Goal: Task Accomplishment & Management: Use online tool/utility

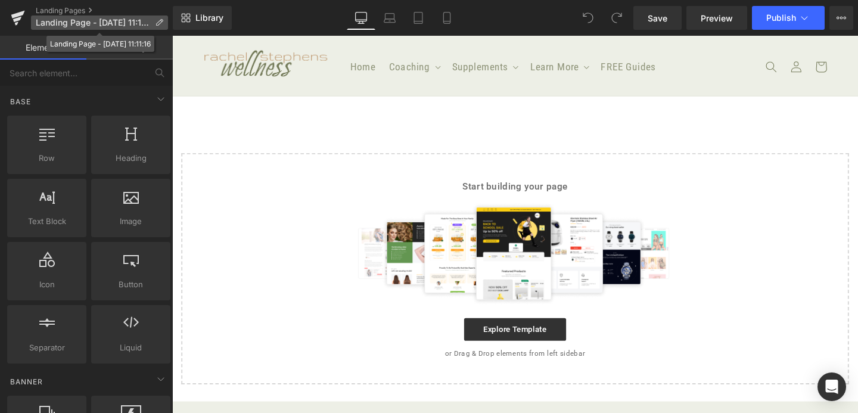
click at [163, 21] on p "Landing Page - [DATE] 11:11:16" at bounding box center [99, 22] width 137 height 14
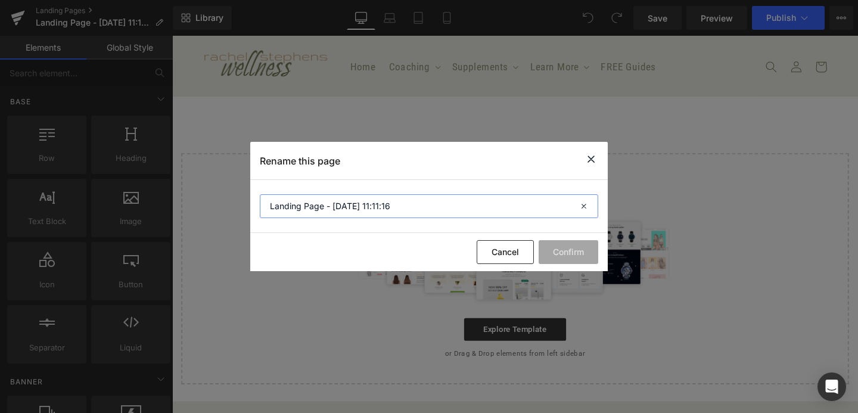
click at [363, 211] on input "Landing Page - [DATE] 11:11:16" at bounding box center [429, 206] width 339 height 24
type input "Rooted Wellness Weekly Workout Plan"
click at [566, 255] on button "Confirm" at bounding box center [569, 252] width 60 height 24
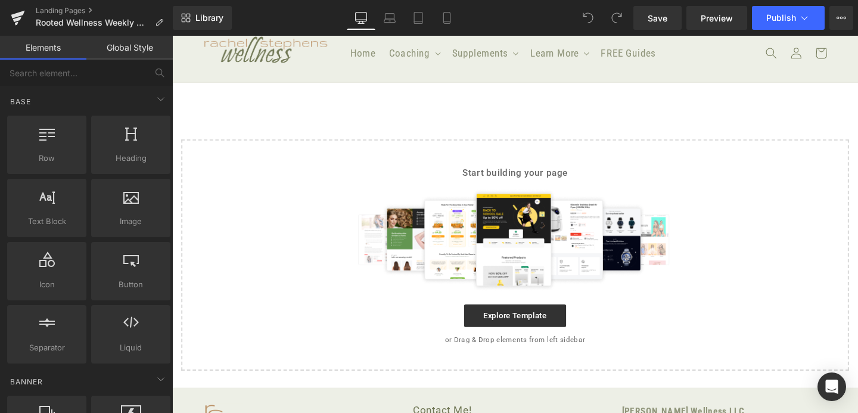
scroll to position [18, 0]
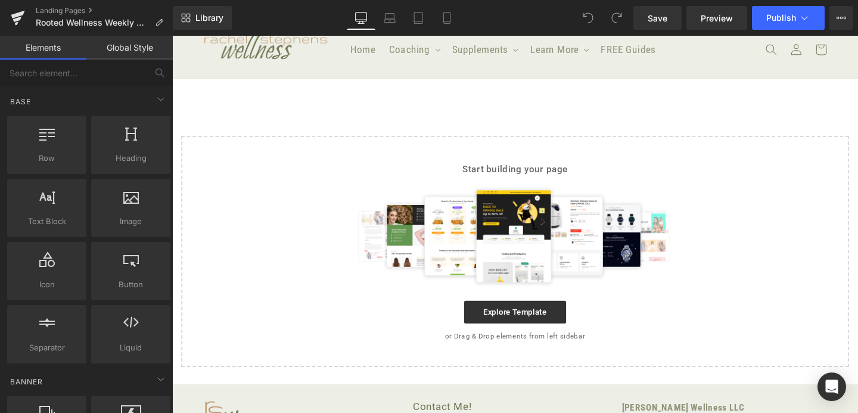
click at [506, 238] on img at bounding box center [532, 246] width 347 height 107
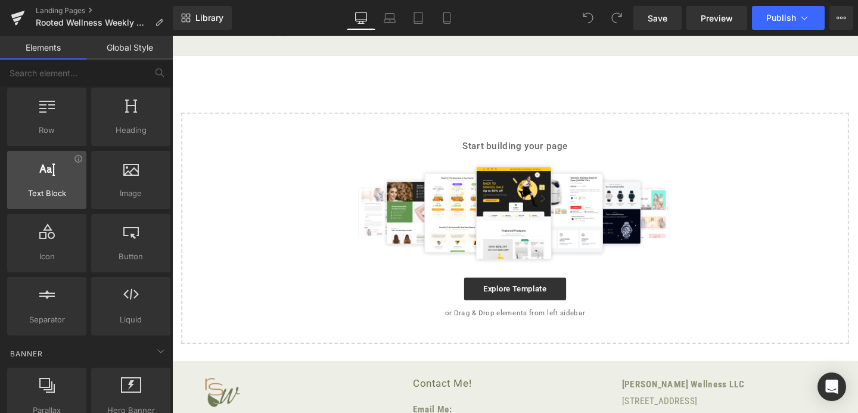
scroll to position [32, 0]
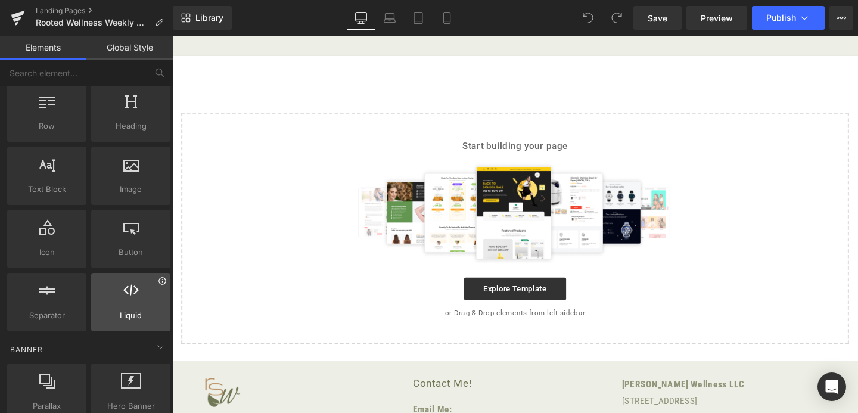
click at [159, 283] on icon at bounding box center [162, 280] width 7 height 7
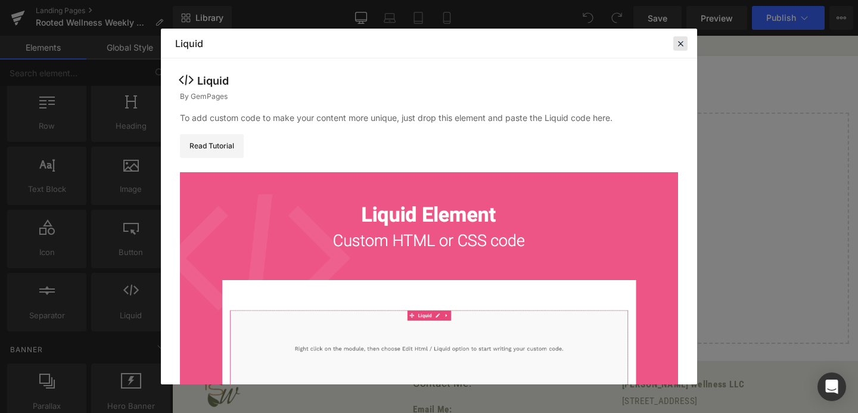
click at [681, 44] on icon at bounding box center [680, 43] width 11 height 11
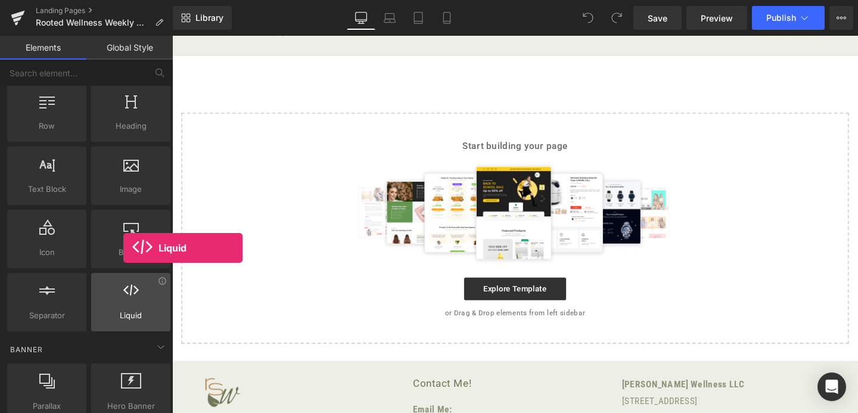
click at [123, 289] on icon at bounding box center [130, 290] width 15 height 15
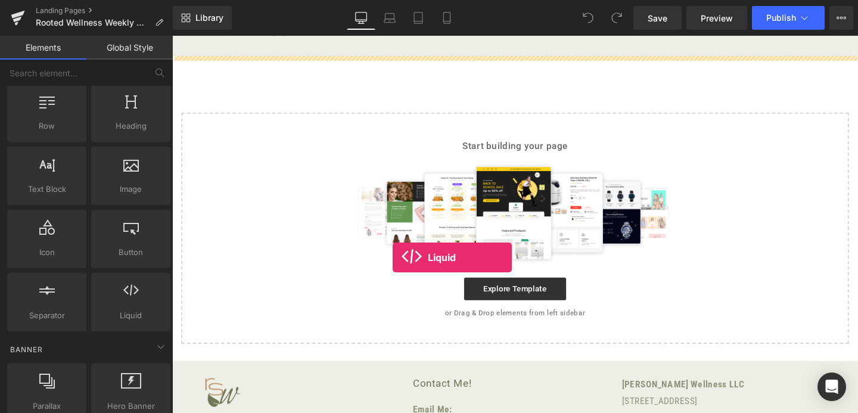
drag, startPoint x: 296, startPoint y: 324, endPoint x: 405, endPoint y: 268, distance: 122.6
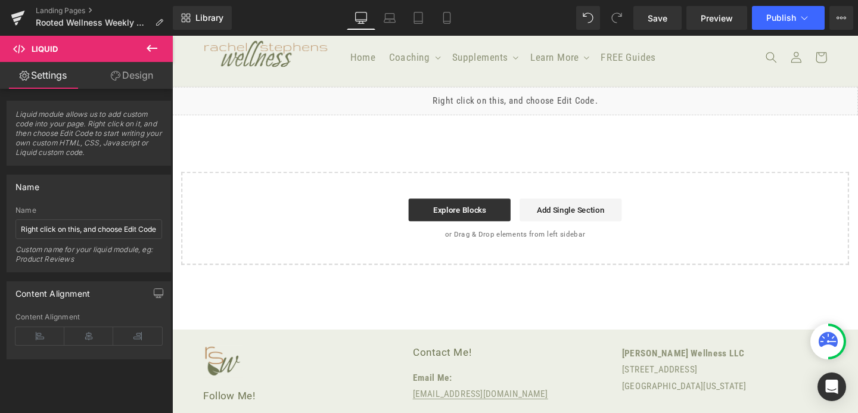
scroll to position [0, 0]
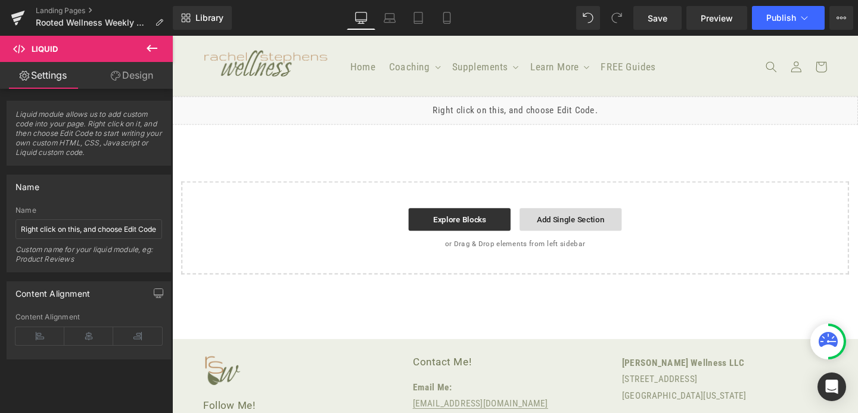
click at [585, 231] on link "Add Single Section" at bounding box center [591, 229] width 107 height 24
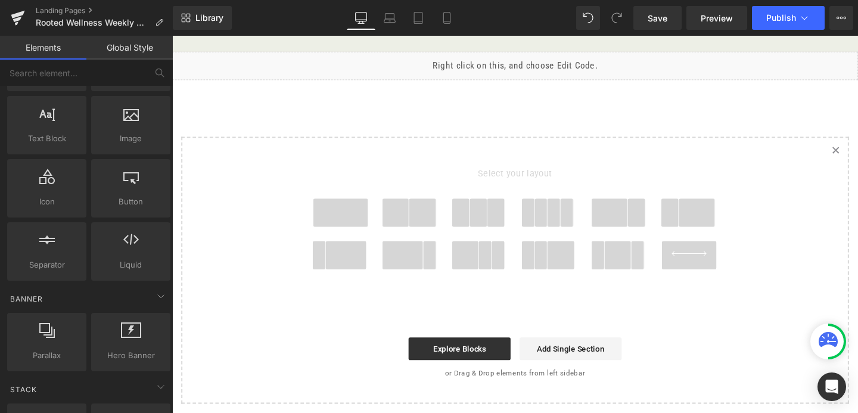
scroll to position [44, 0]
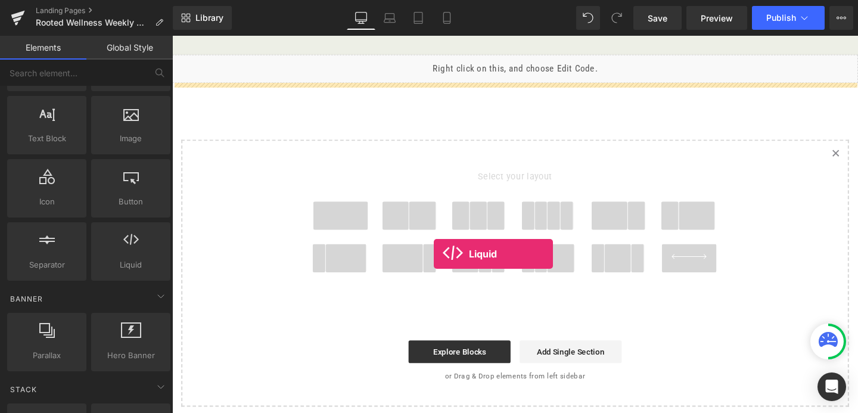
drag, startPoint x: 183, startPoint y: 249, endPoint x: 448, endPoint y: 265, distance: 265.2
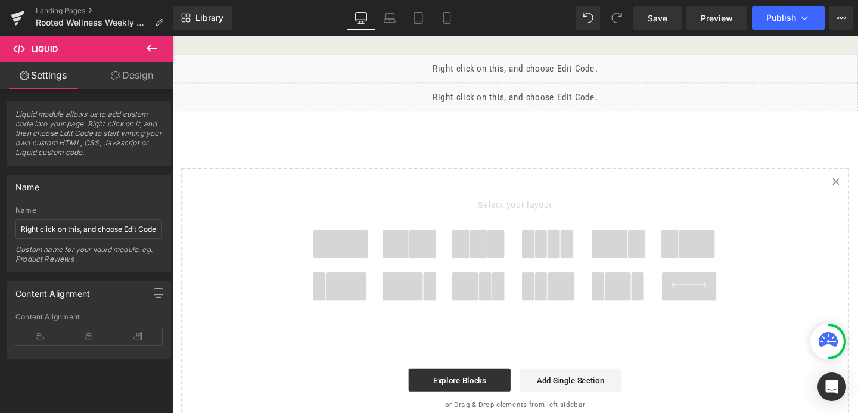
scroll to position [0, 0]
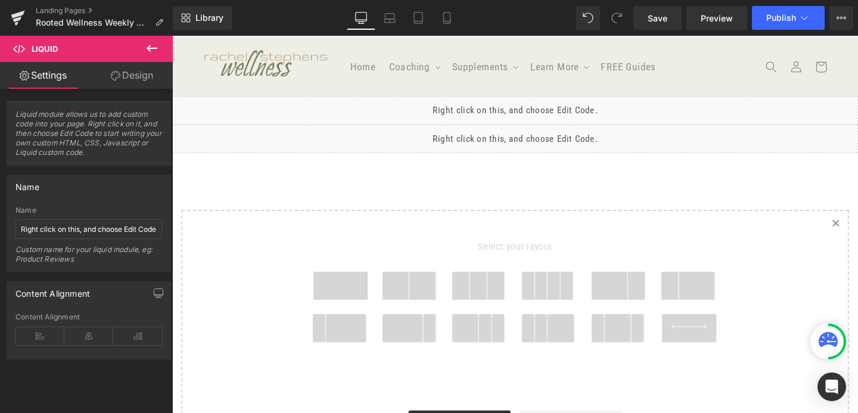
click at [858, 234] on icon "Created with Sketch." at bounding box center [870, 233] width 8 height 8
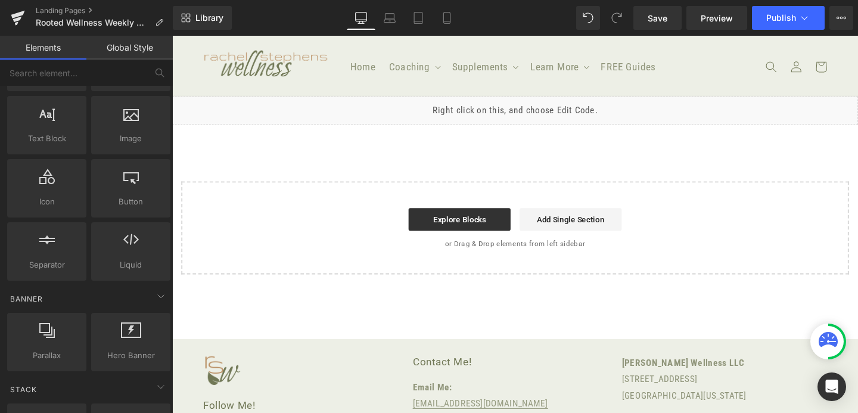
click at [660, 160] on div "Liquid Select your layout" at bounding box center [532, 193] width 721 height 187
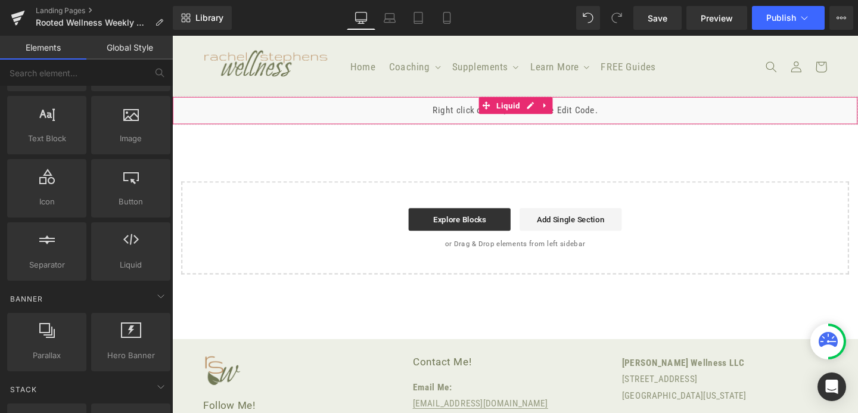
click at [605, 114] on div "Liquid" at bounding box center [532, 115] width 721 height 30
